Goal: Book appointment/travel/reservation

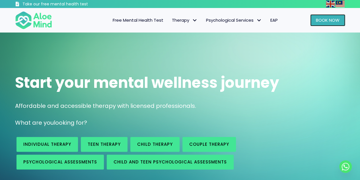
click at [326, 21] on span "Book Now" at bounding box center [328, 20] width 24 height 6
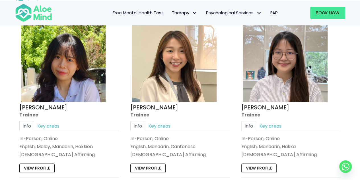
scroll to position [313, 0]
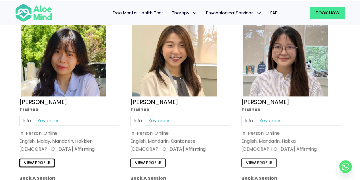
click at [47, 159] on link "View profile" at bounding box center [36, 162] width 35 height 9
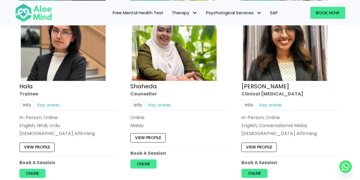
scroll to position [541, 0]
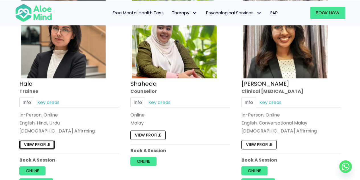
click at [36, 142] on link "View profile" at bounding box center [36, 144] width 35 height 9
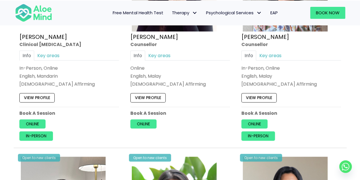
scroll to position [1453, 0]
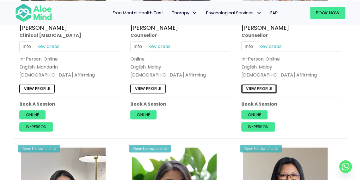
click at [258, 84] on link "View profile" at bounding box center [259, 88] width 35 height 9
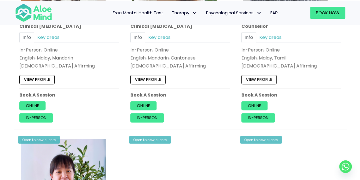
scroll to position [1681, 0]
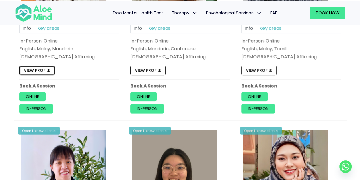
click at [34, 66] on link "View profile" at bounding box center [36, 70] width 35 height 9
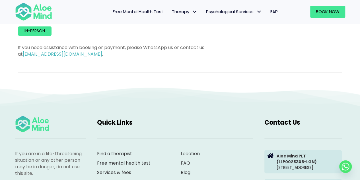
scroll to position [427, 0]
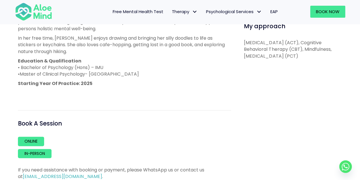
scroll to position [313, 0]
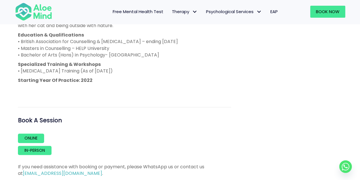
scroll to position [370, 0]
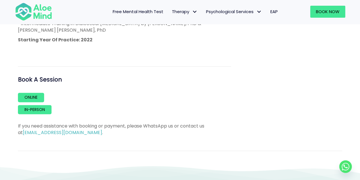
scroll to position [399, 0]
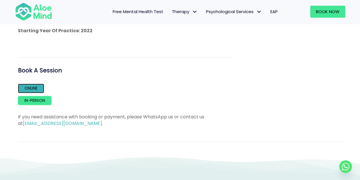
click at [27, 89] on link "Online" at bounding box center [31, 87] width 26 height 9
